Goal: Task Accomplishment & Management: Manage account settings

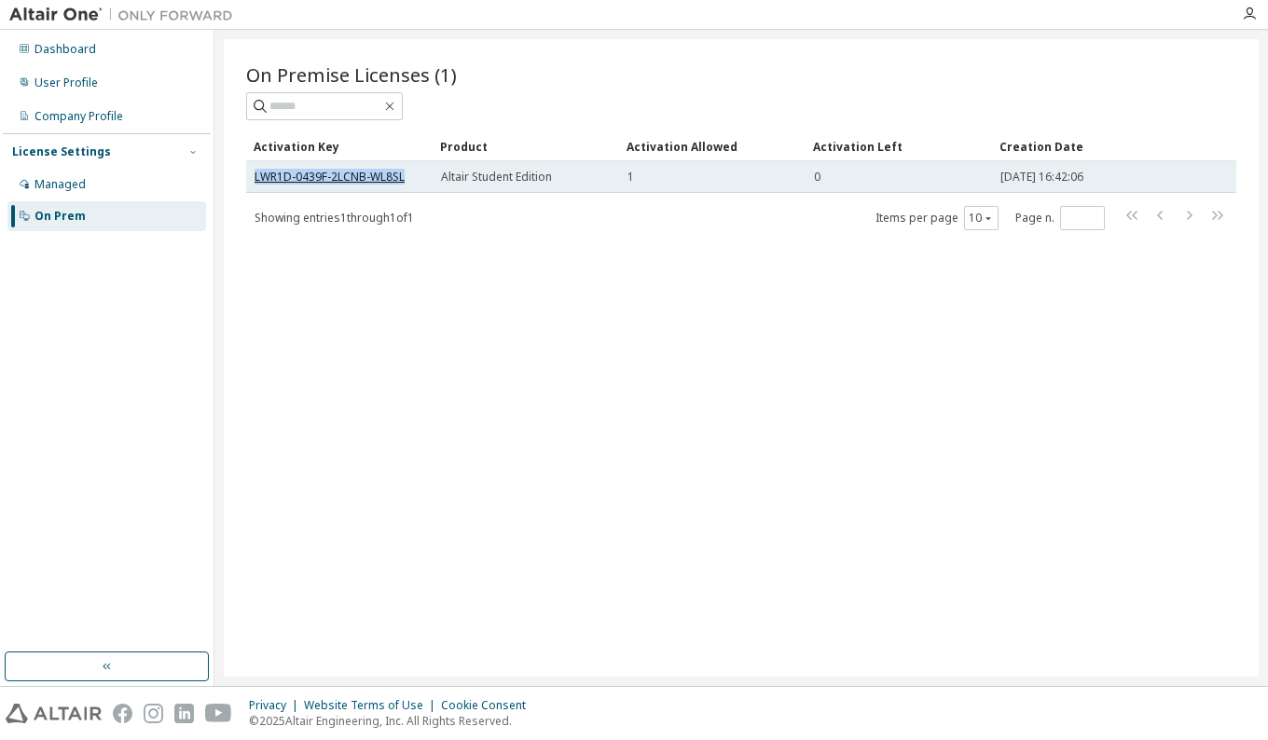
drag, startPoint x: 412, startPoint y: 175, endPoint x: 257, endPoint y: 174, distance: 154.8
click at [257, 174] on div "LWR1D-0439F-2LCNB-WL8SL" at bounding box center [340, 177] width 170 height 15
copy link "LWR1D-0439F-2LCNB-WL8SL"
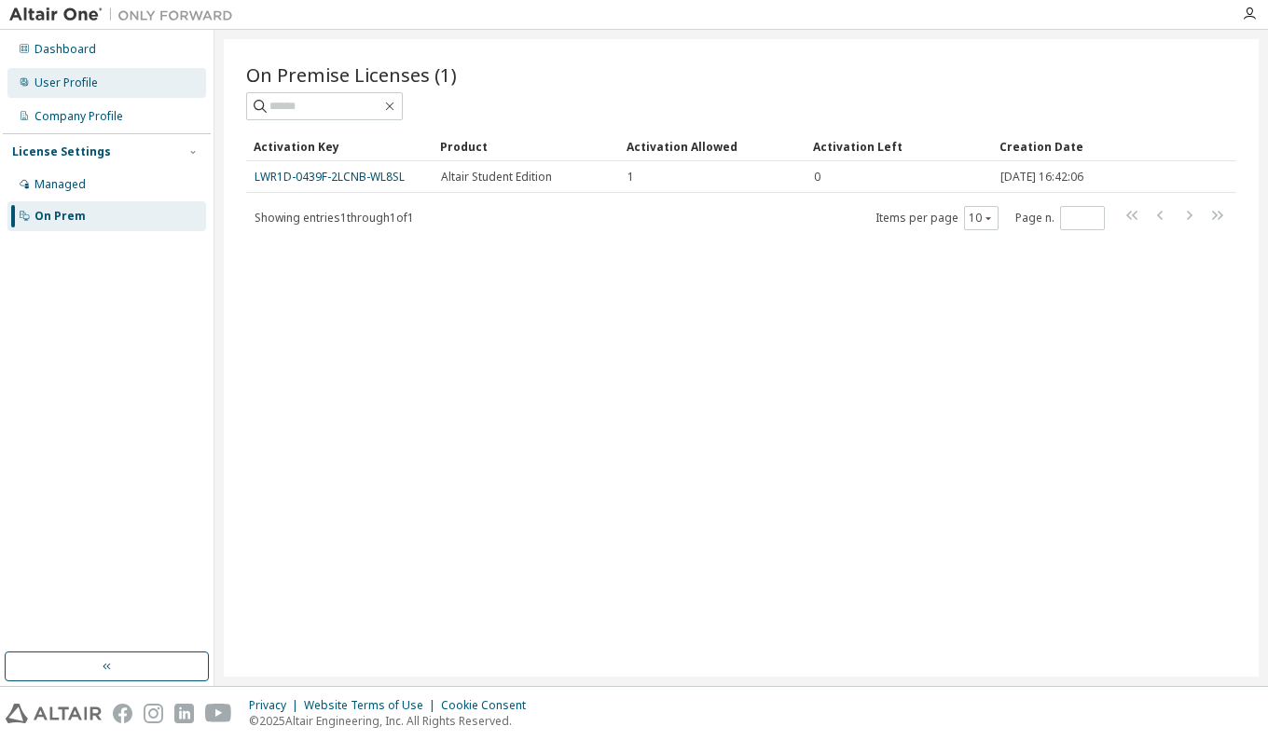
click at [83, 81] on div "User Profile" at bounding box center [66, 83] width 63 height 15
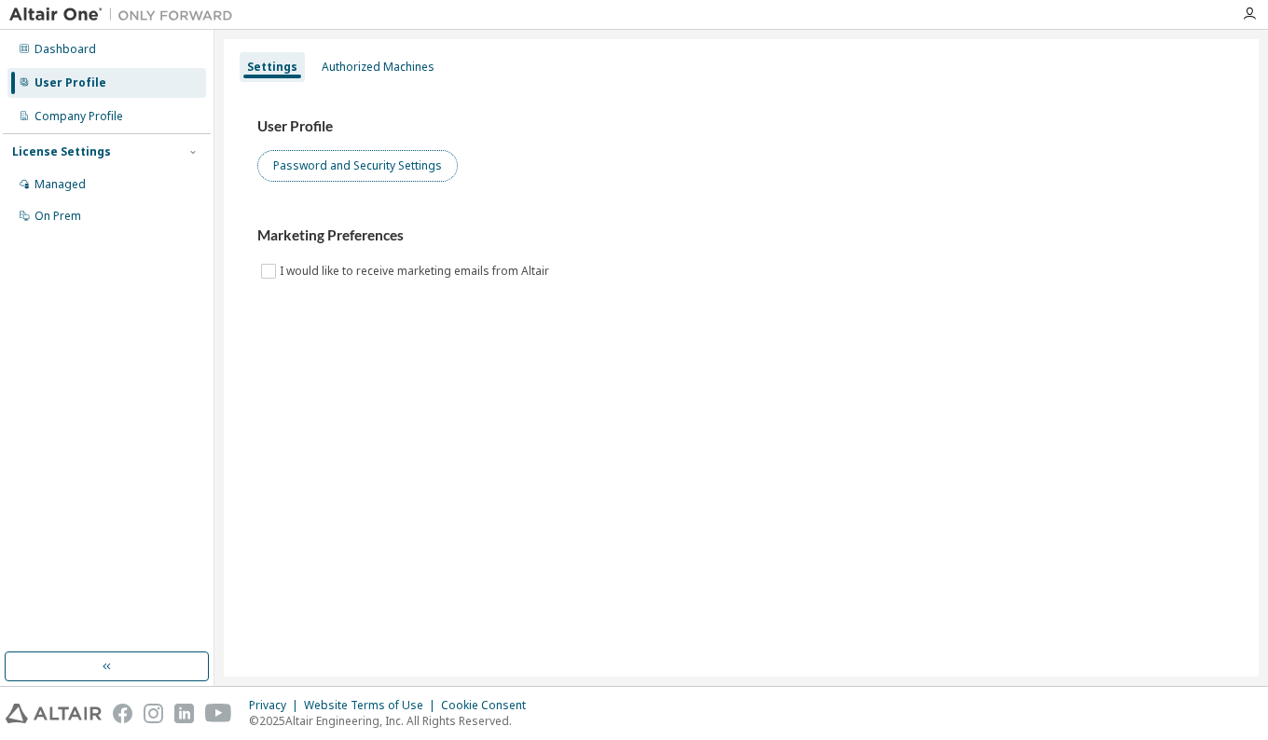
click at [338, 174] on button "Password and Security Settings" at bounding box center [357, 166] width 200 height 32
